Goal: Transaction & Acquisition: Book appointment/travel/reservation

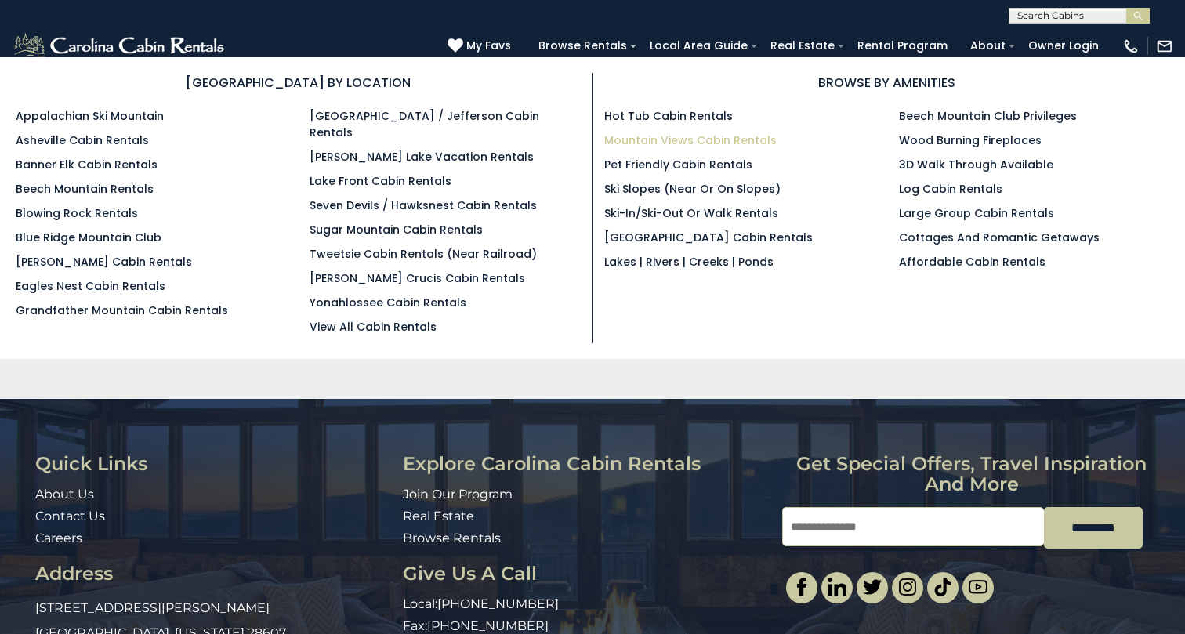
click at [645, 137] on link "Mountain Views Cabin Rentals" at bounding box center [690, 140] width 172 height 16
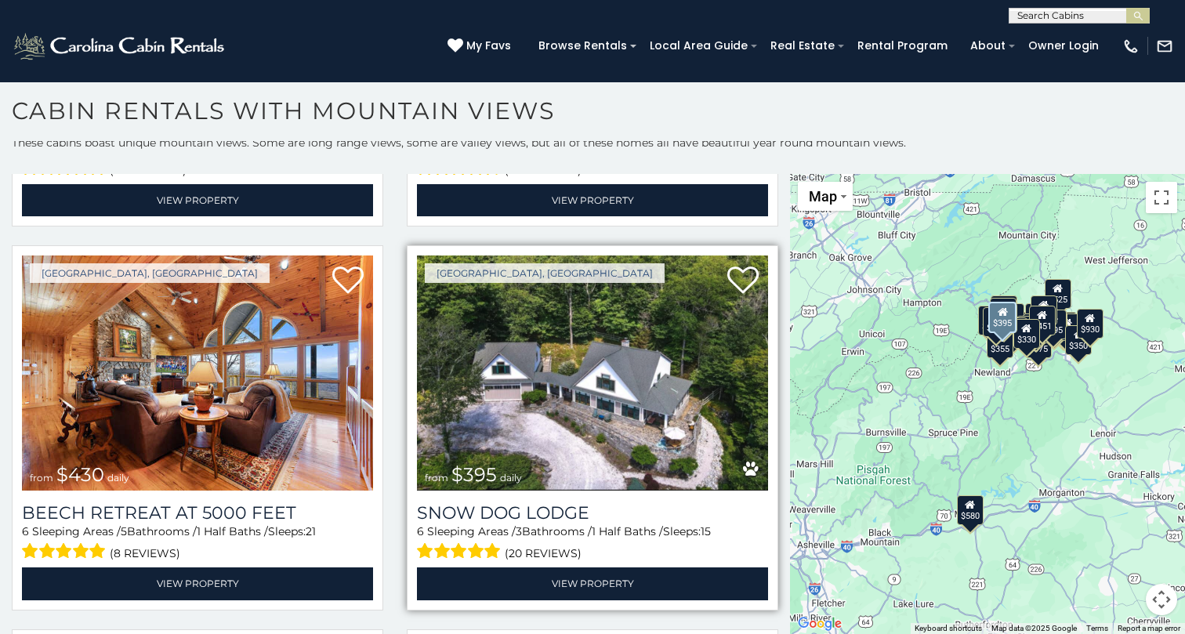
scroll to position [4182, 0]
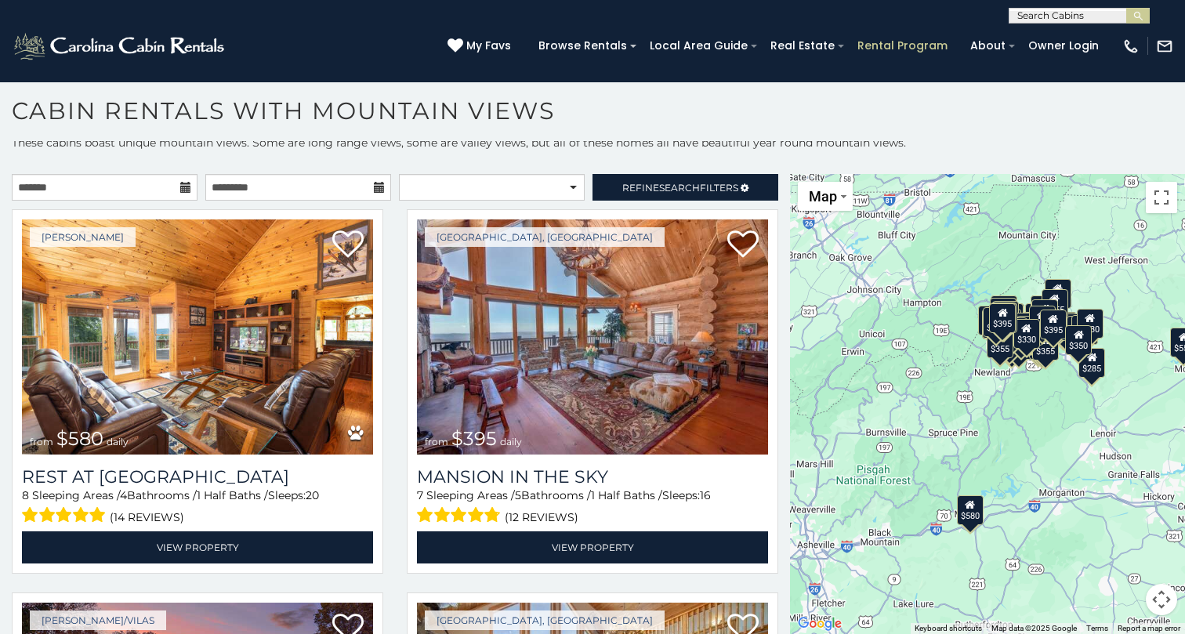
click at [894, 45] on link "Rental Program" at bounding box center [902, 46] width 106 height 24
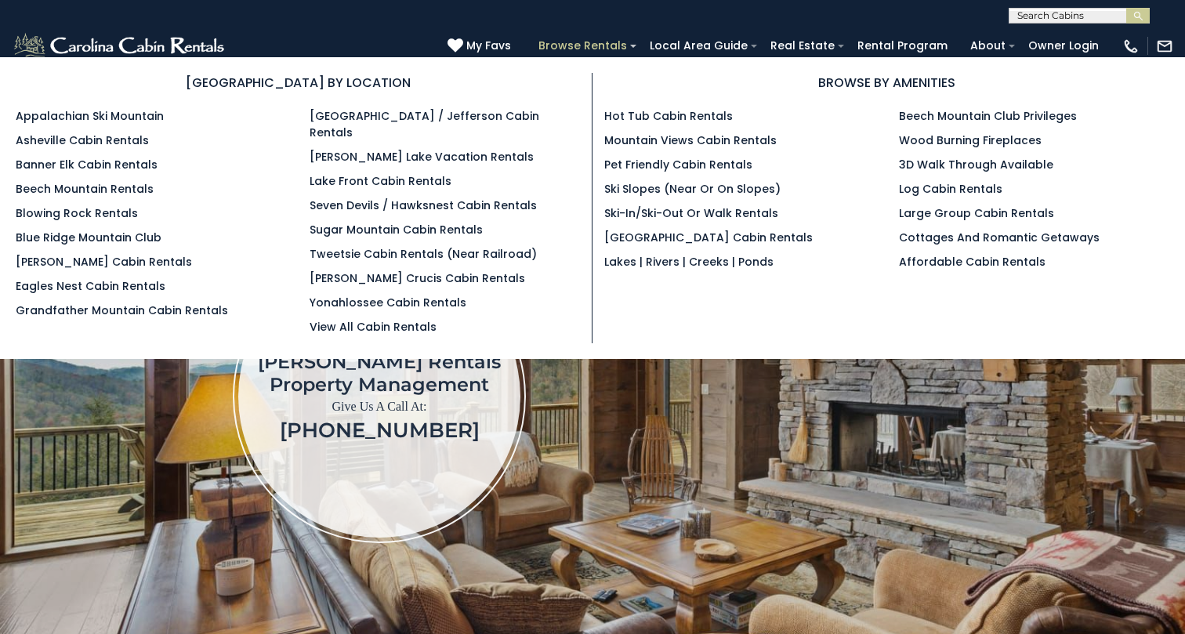
scroll to position [45, 0]
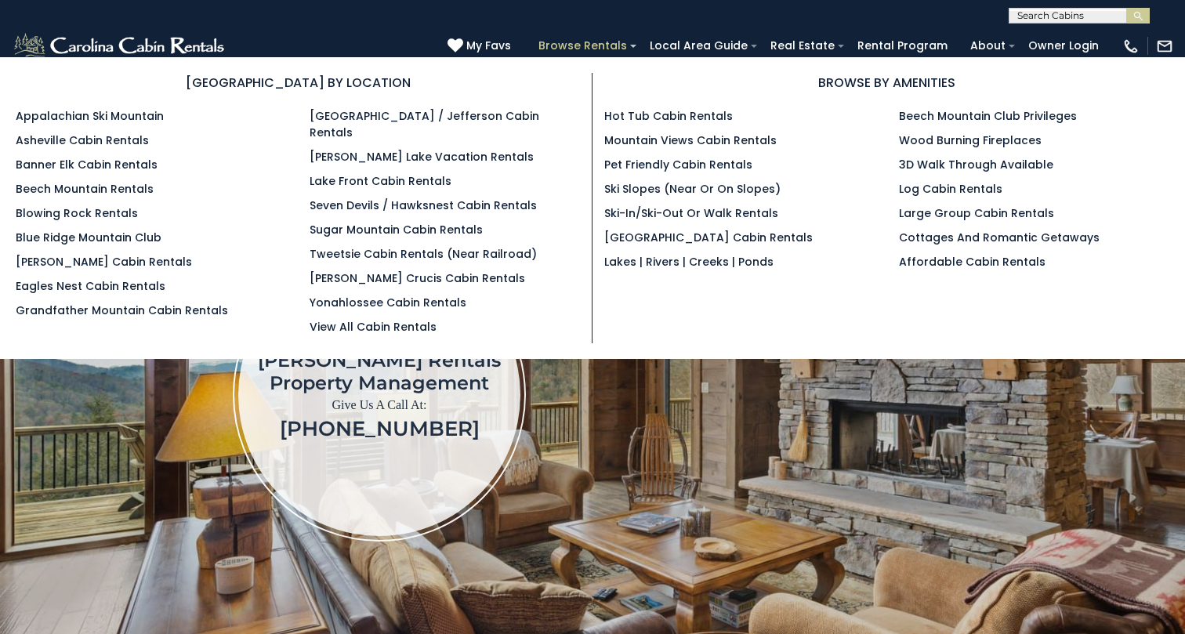
click at [603, 45] on link "Browse Rentals" at bounding box center [582, 46] width 104 height 24
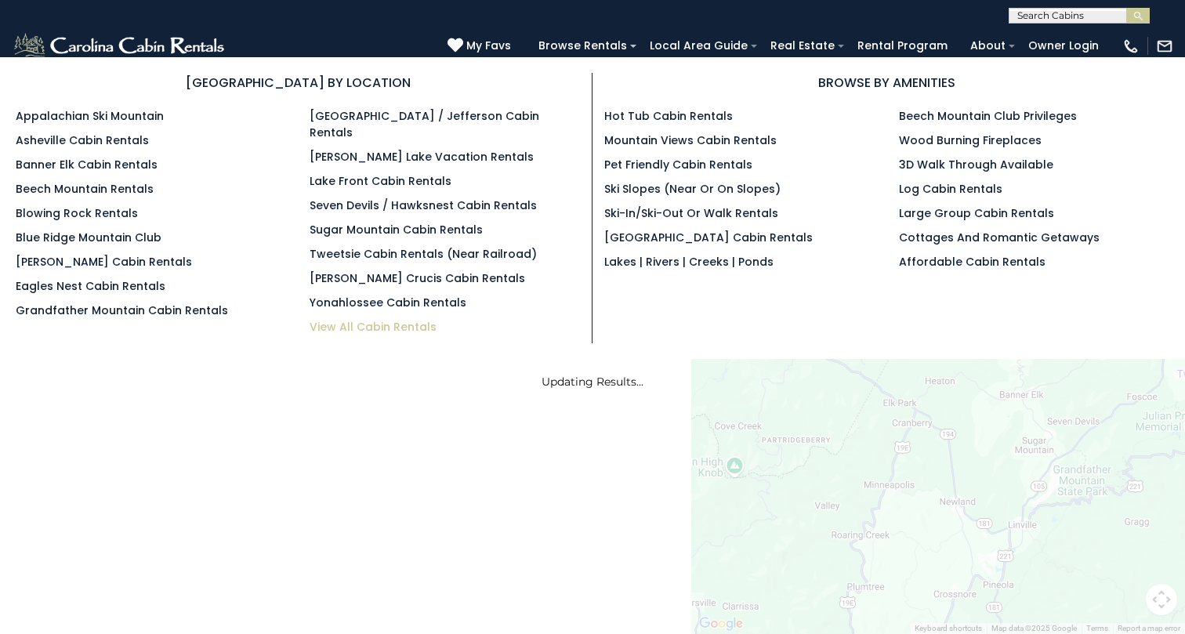
click at [345, 319] on link "View All Cabin Rentals" at bounding box center [373, 327] width 127 height 16
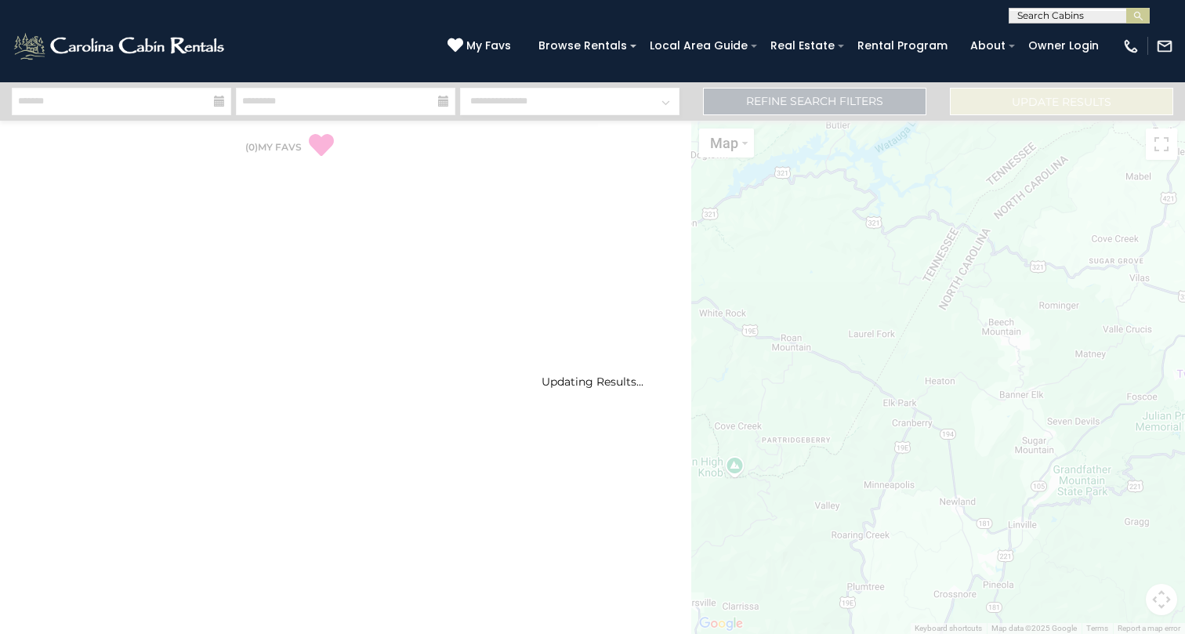
click at [516, 97] on div "Updating Results..." at bounding box center [592, 358] width 1185 height 552
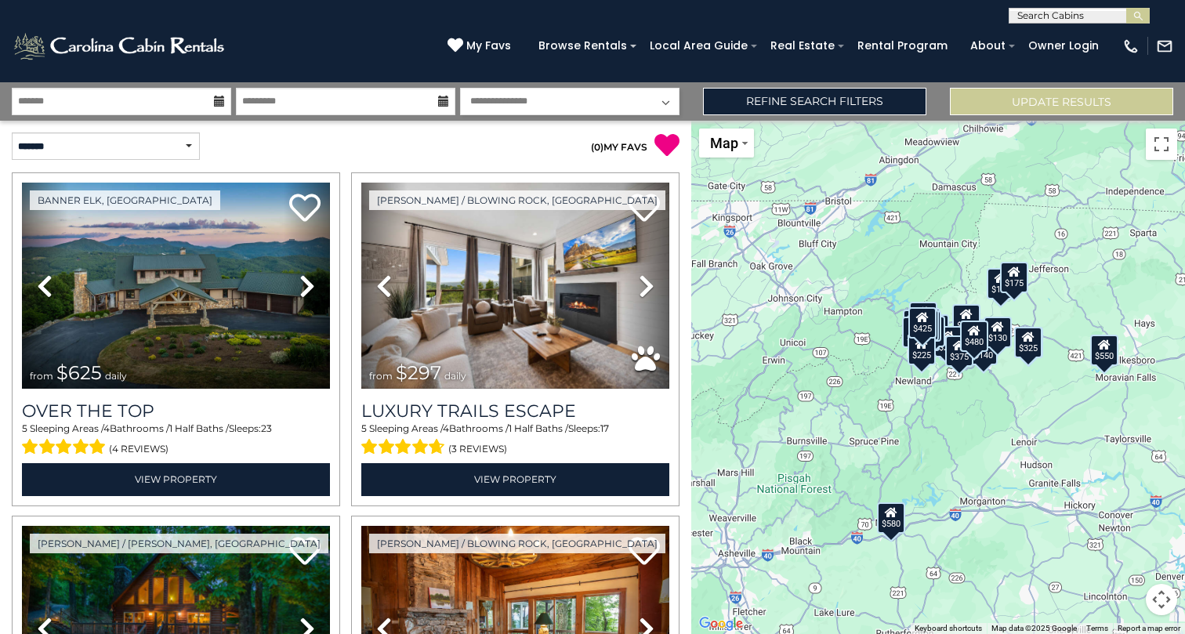
click at [217, 100] on icon at bounding box center [219, 101] width 11 height 11
click at [215, 100] on icon at bounding box center [219, 101] width 11 height 11
click at [1004, 98] on button "Update Results" at bounding box center [1061, 101] width 223 height 27
click at [221, 101] on icon at bounding box center [219, 101] width 11 height 11
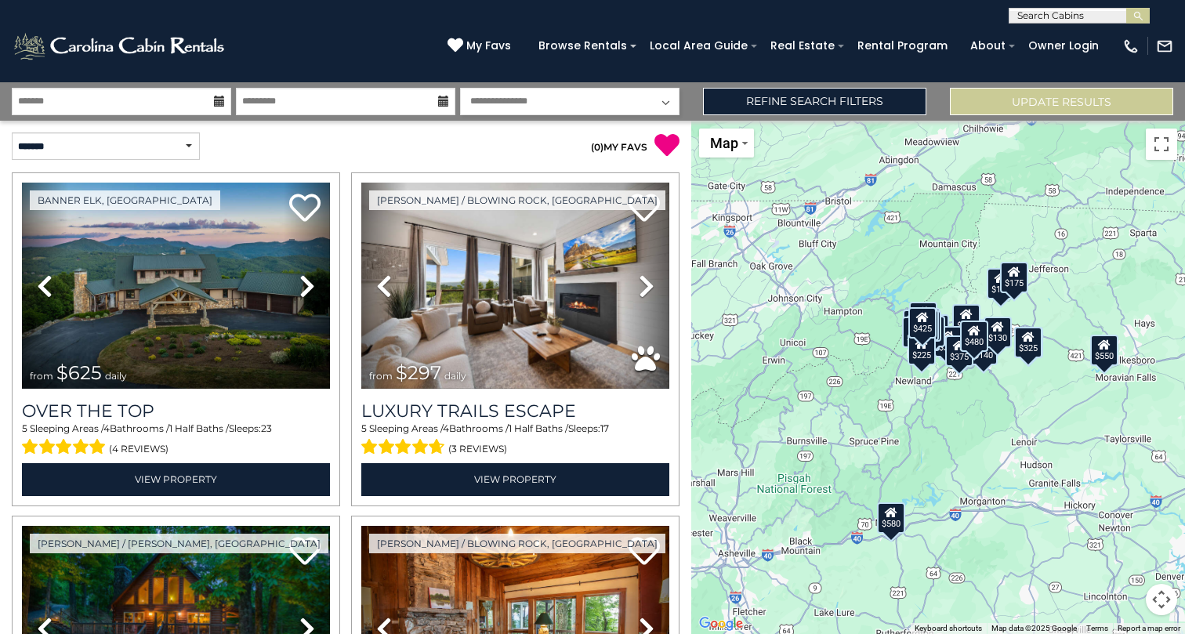
click at [219, 101] on icon at bounding box center [219, 101] width 11 height 11
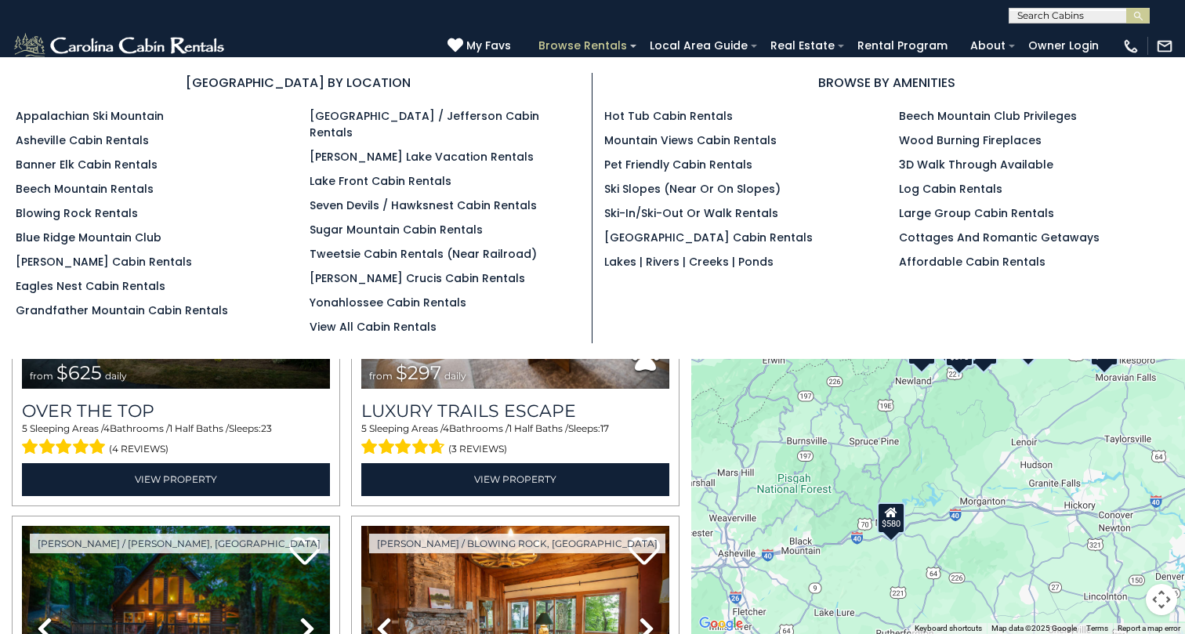
click at [611, 47] on link "Browse Rentals" at bounding box center [582, 46] width 104 height 24
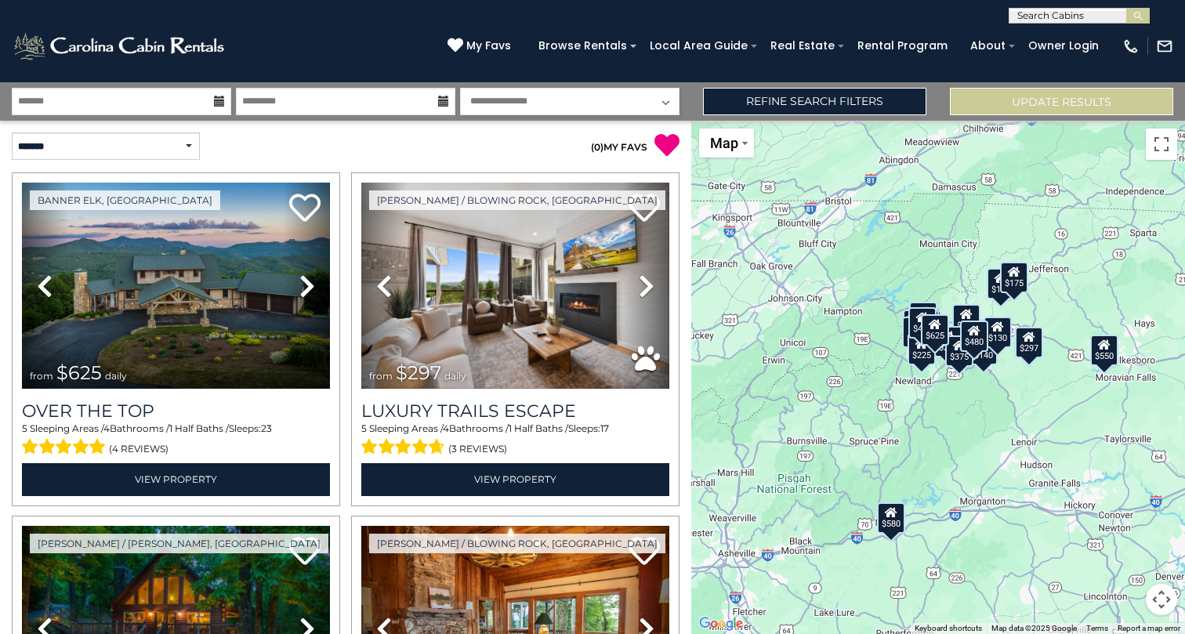
click at [217, 100] on icon at bounding box center [219, 101] width 11 height 11
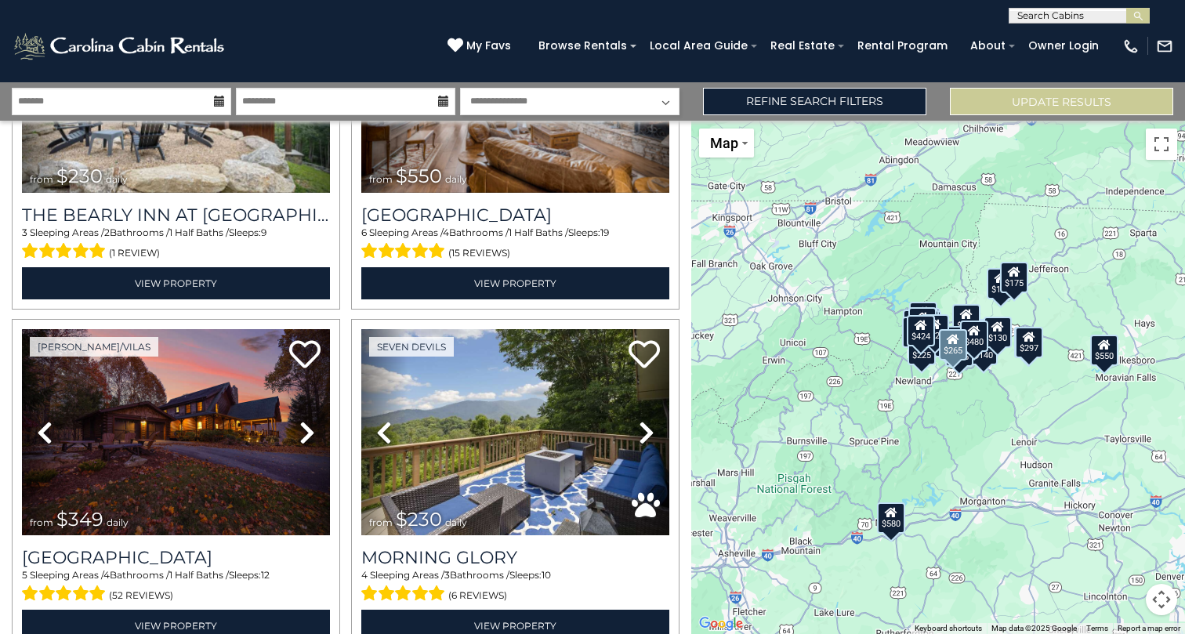
scroll to position [2255, 0]
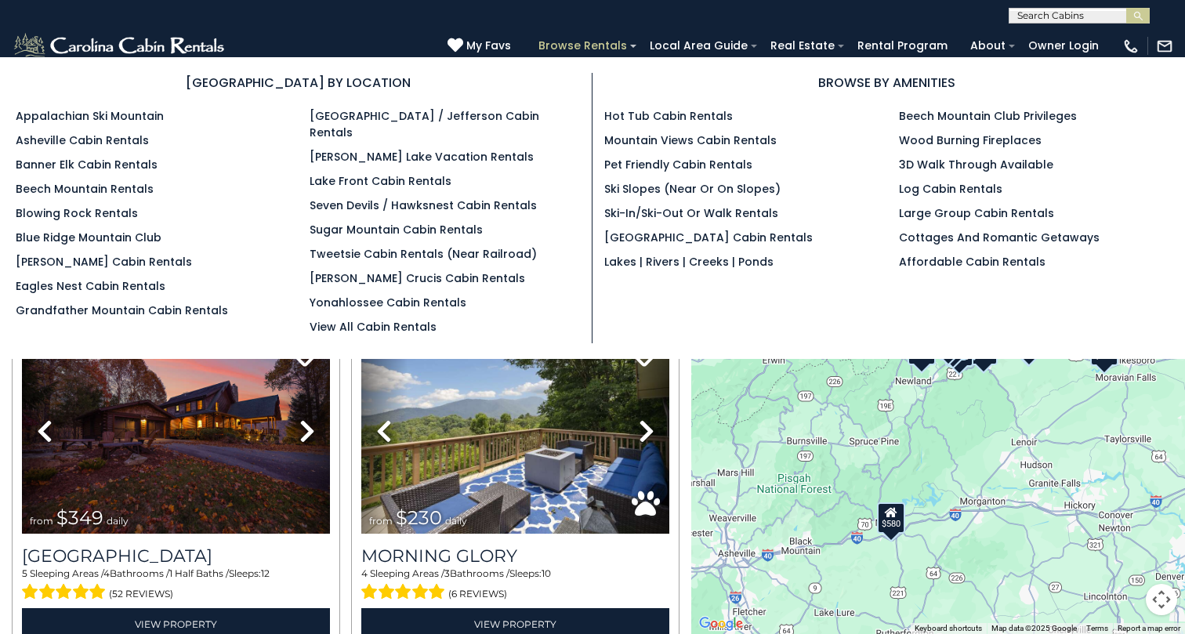
click at [599, 44] on link "Browse Rentals" at bounding box center [582, 46] width 104 height 24
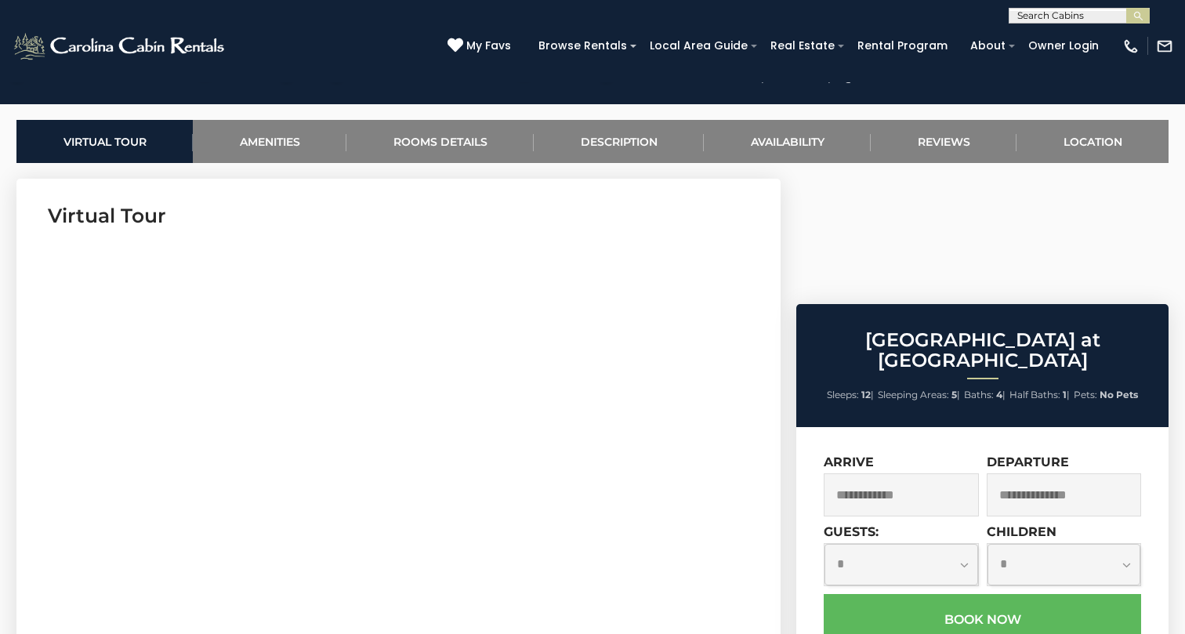
scroll to position [708, 0]
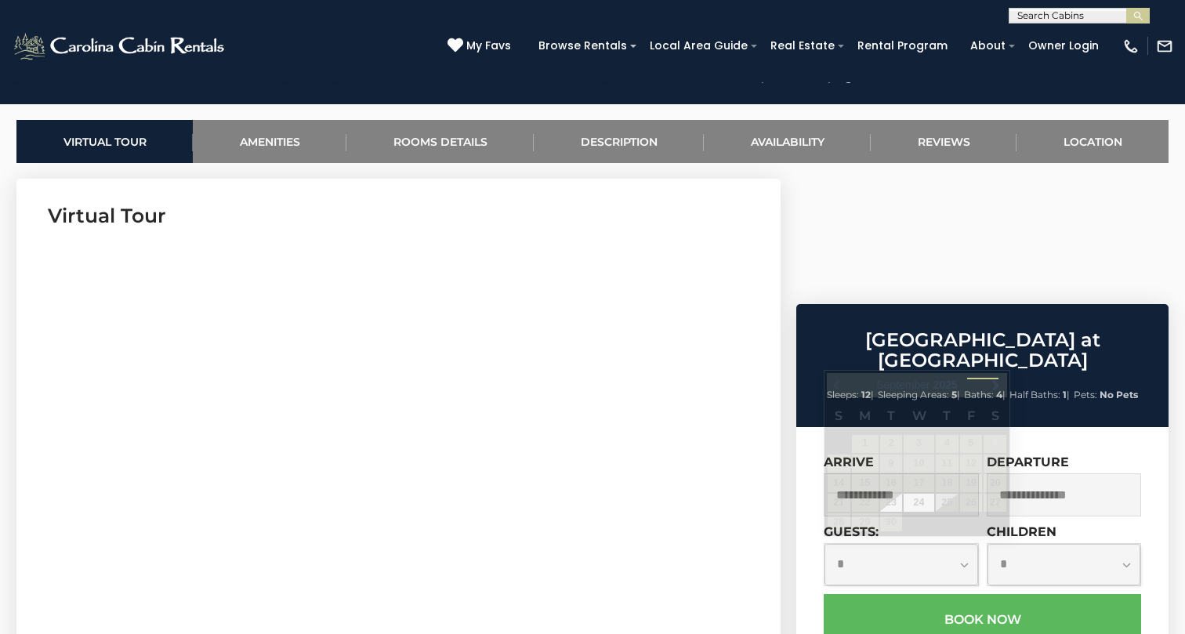
click at [845, 473] on input "text" at bounding box center [901, 494] width 155 height 43
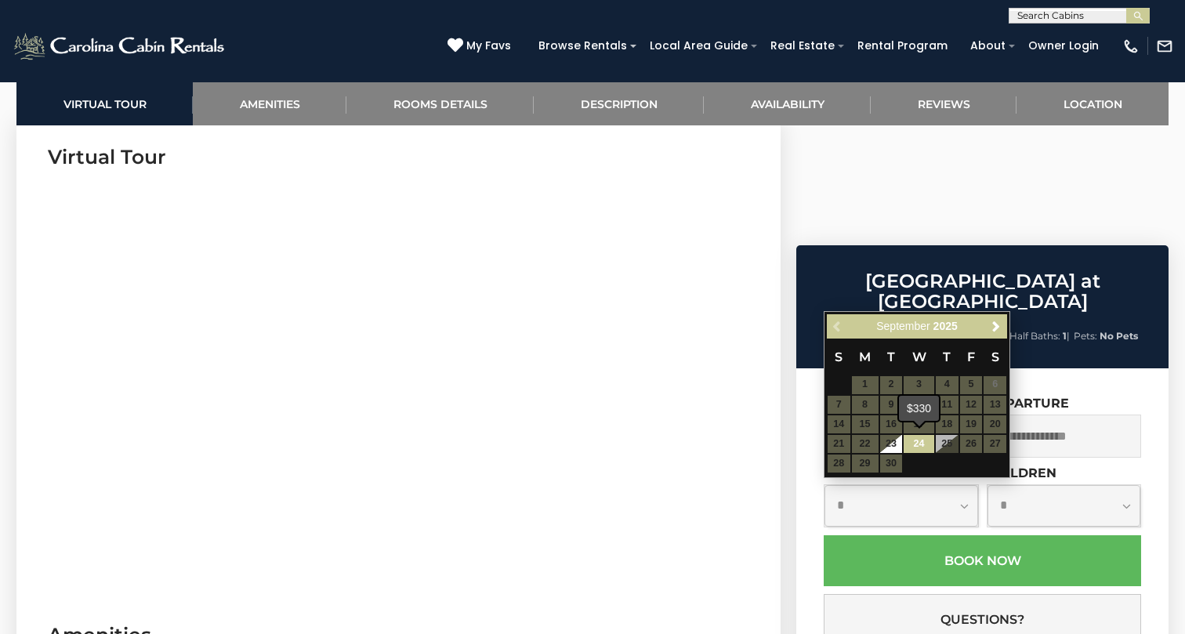
scroll to position [766, 0]
click at [898, 444] on link "23" at bounding box center [891, 444] width 23 height 18
type input "**********"
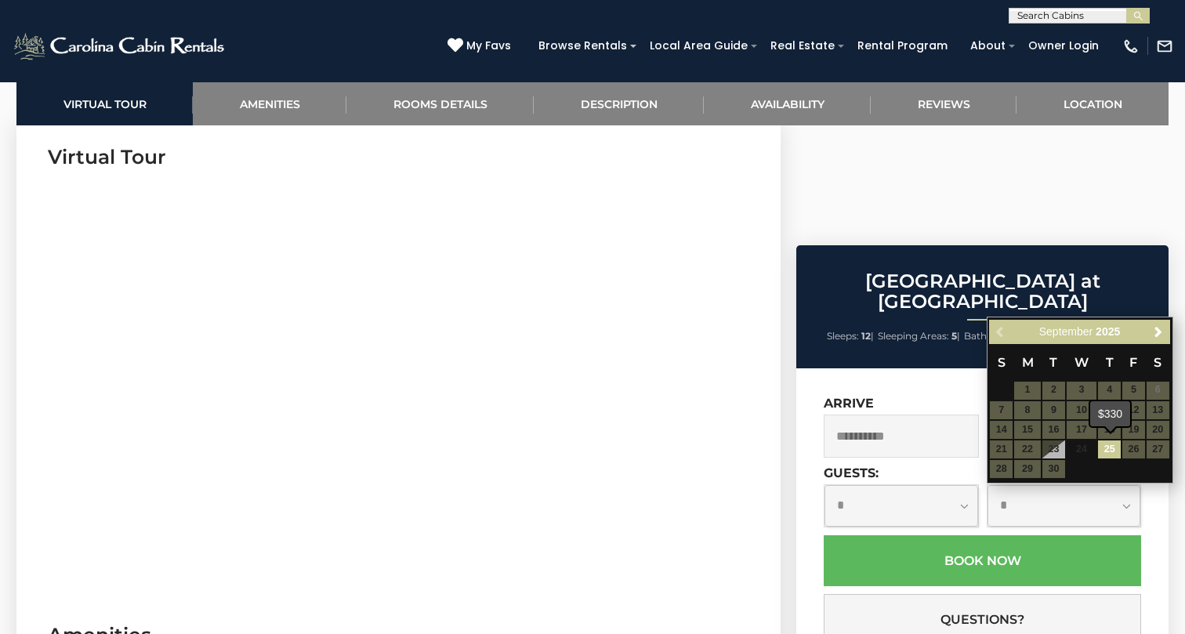
click at [1109, 445] on link "25" at bounding box center [1109, 449] width 23 height 18
type input "**********"
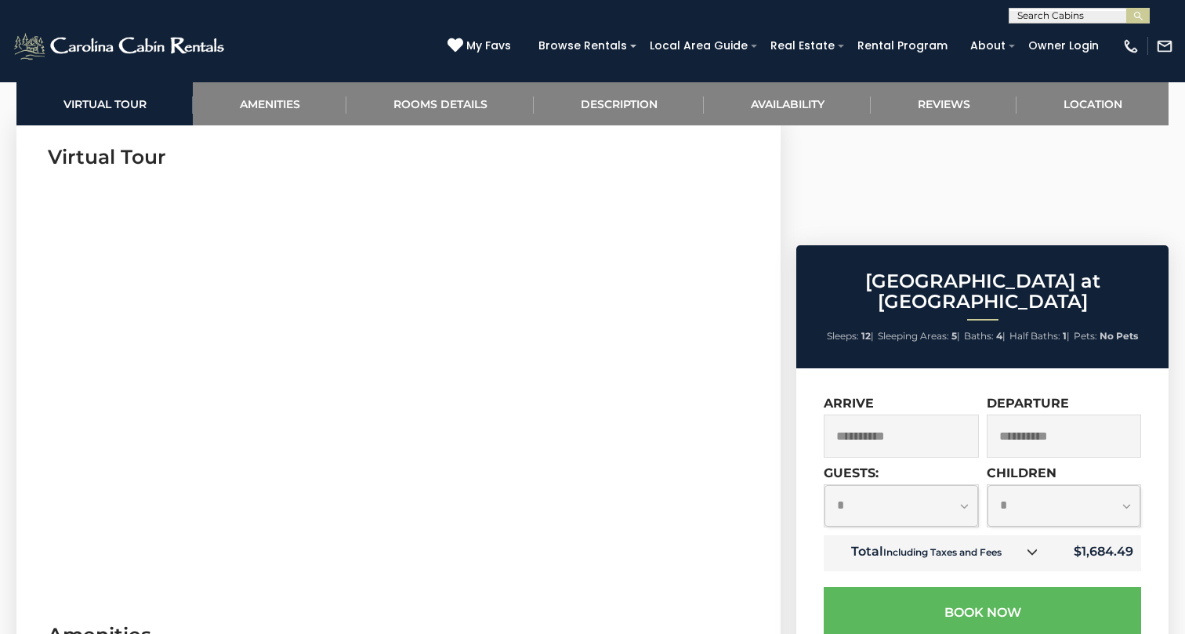
select select "*"
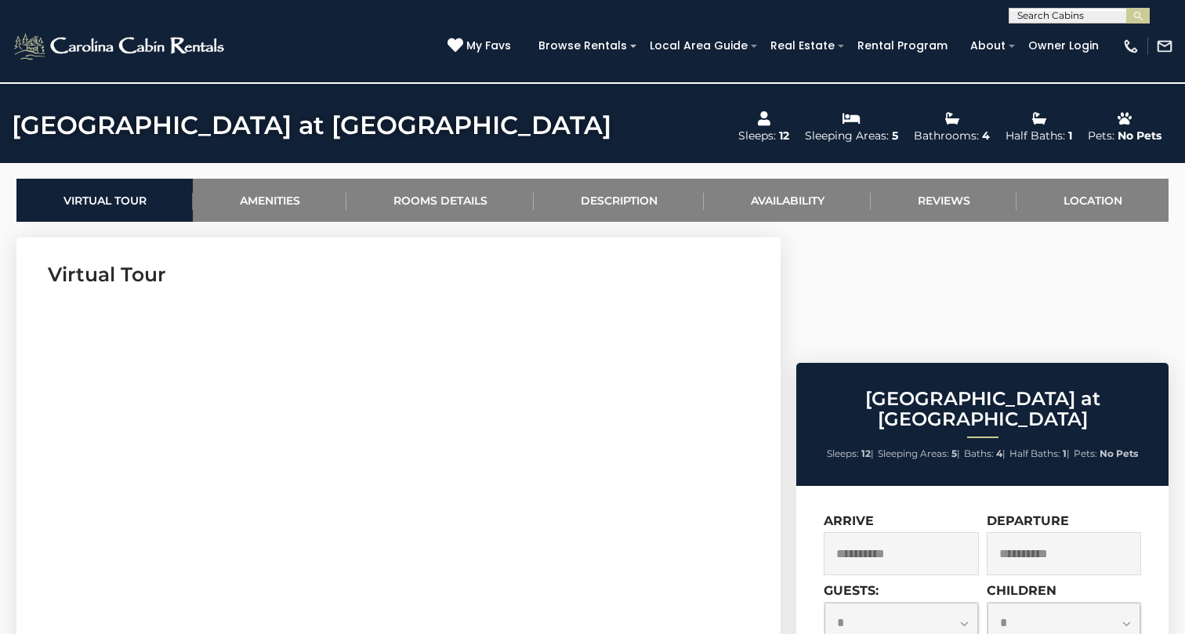
scroll to position [621, 0]
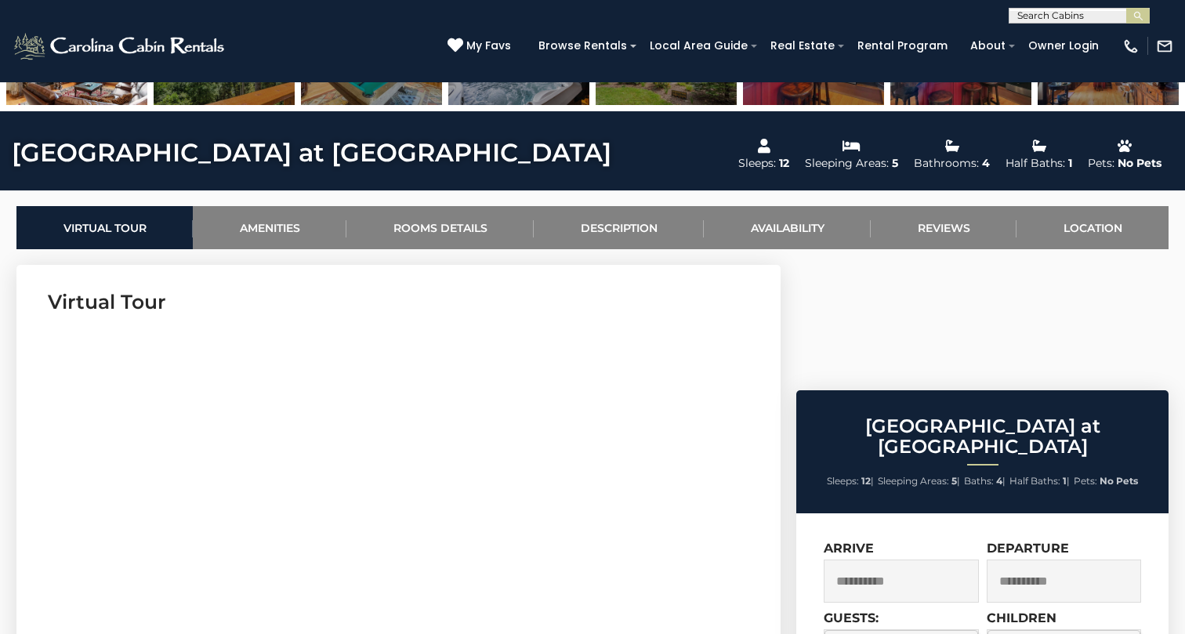
click at [911, 390] on div "Ridge Haven Lodge at Echota Sleeps: 12 | Sleeping Areas: 5 | Baths: 4 | Half Ba…" at bounding box center [982, 451] width 372 height 123
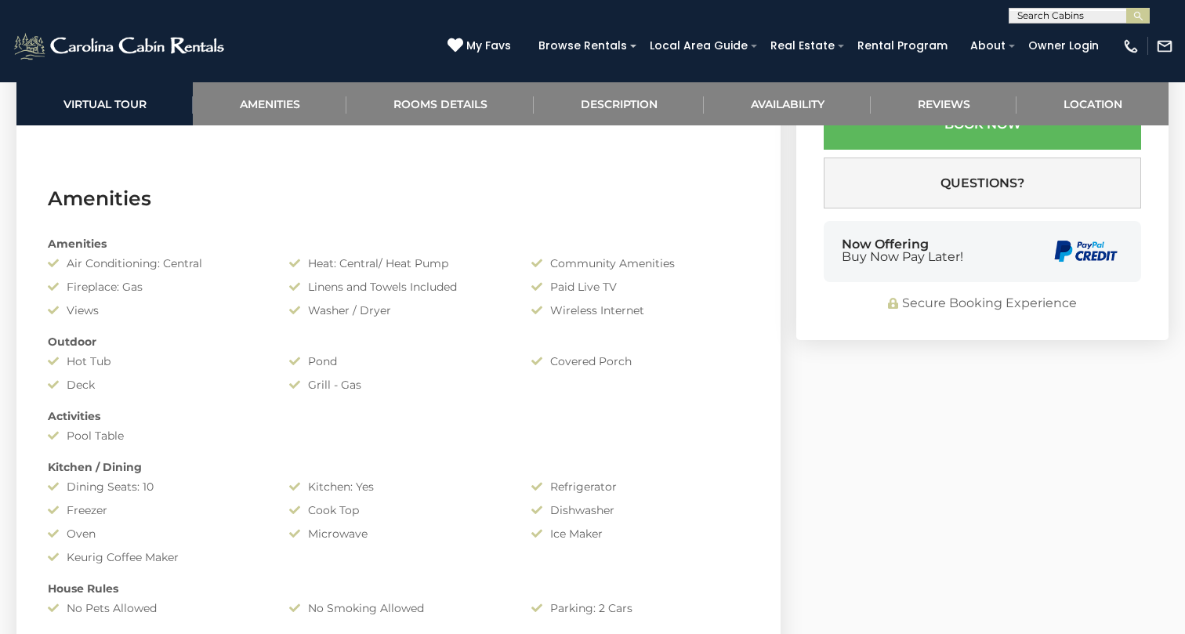
scroll to position [1223, 0]
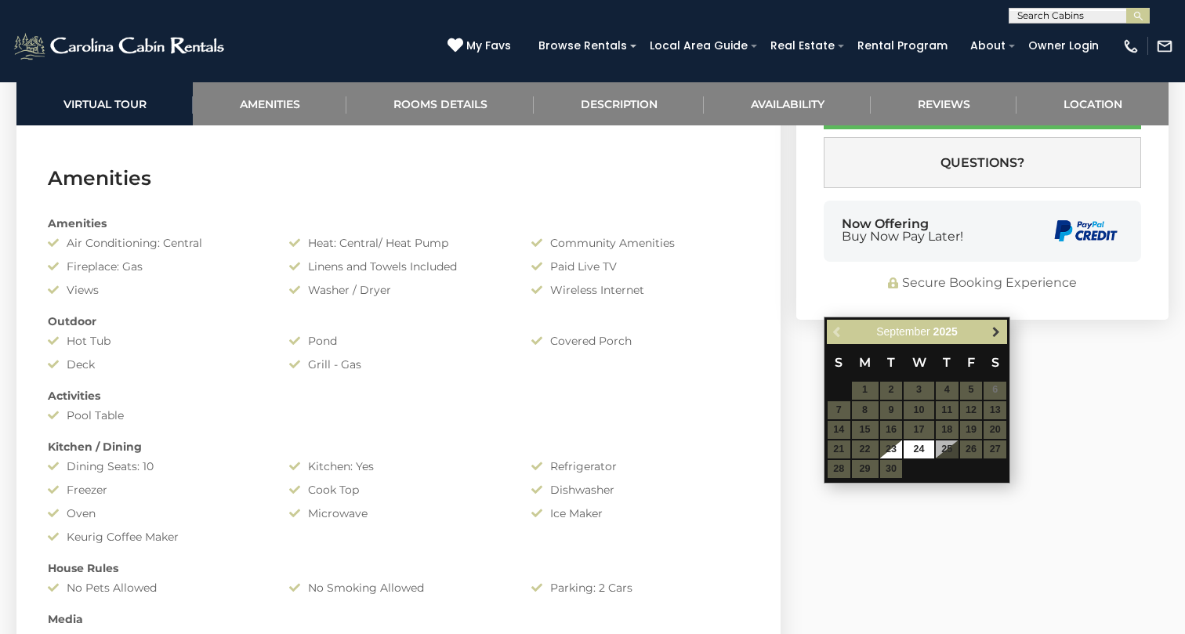
click at [994, 328] on span "Next" at bounding box center [996, 331] width 13 height 13
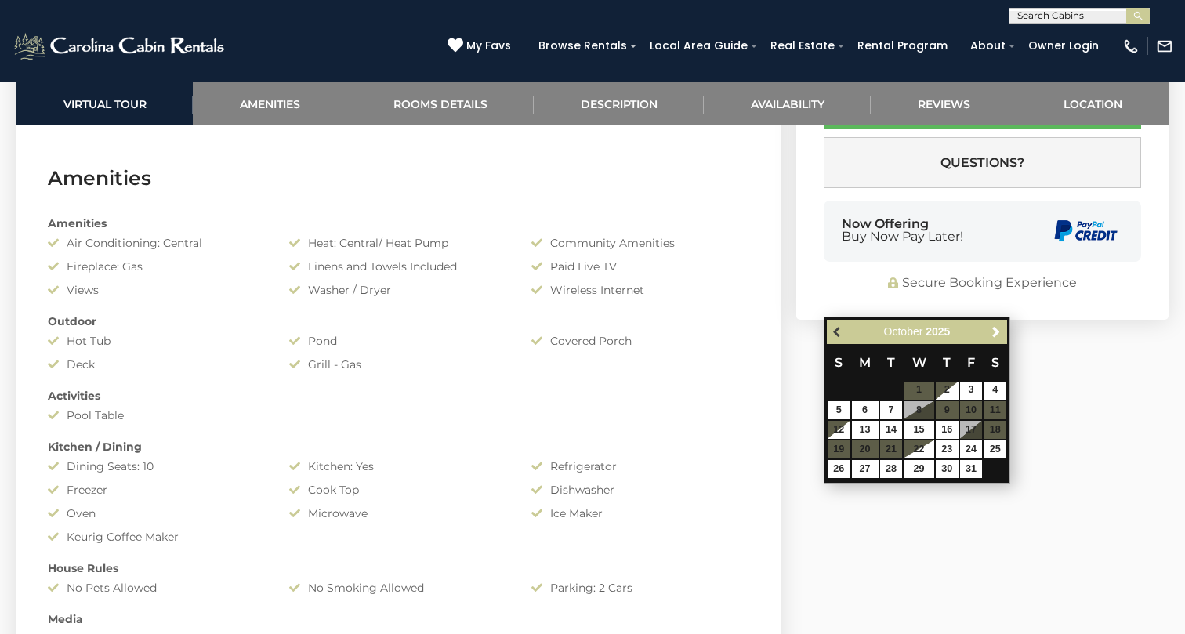
click at [836, 328] on span "Previous" at bounding box center [837, 331] width 13 height 13
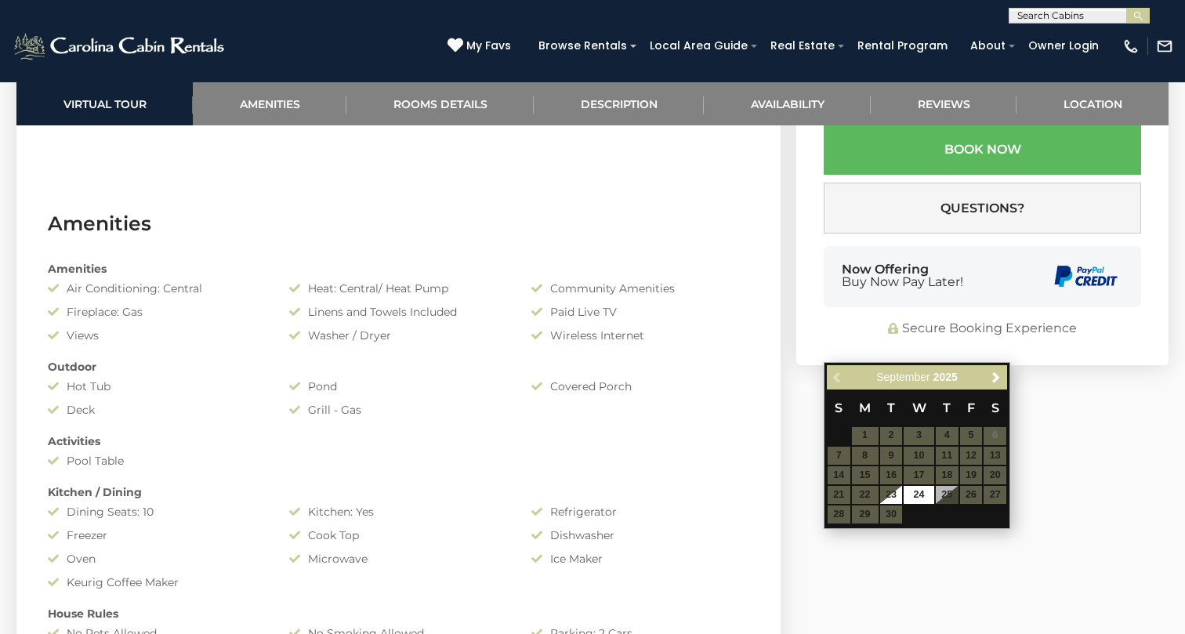
scroll to position [1178, 0]
